Goal: Task Accomplishment & Management: Use online tool/utility

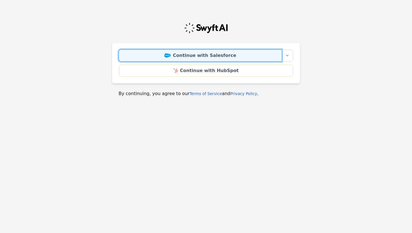
click at [210, 57] on link "Continue with Salesforce" at bounding box center [200, 56] width 163 height 12
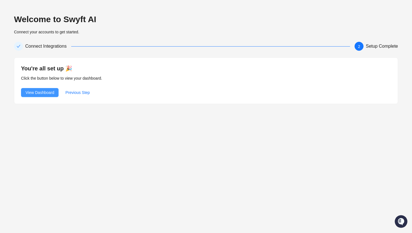
click at [47, 93] on span "View Dashboard" at bounding box center [39, 92] width 29 height 6
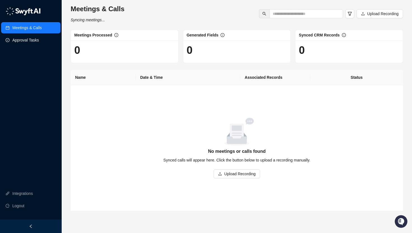
click at [30, 41] on link "Approval Tasks" at bounding box center [25, 39] width 27 height 11
